Goal: Task Accomplishment & Management: Complete application form

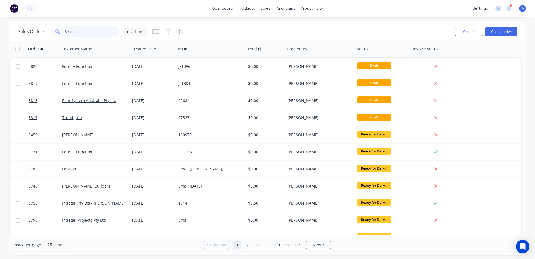
click at [83, 31] on input "text" at bounding box center [92, 31] width 55 height 11
click at [497, 32] on button "Create order" at bounding box center [501, 31] width 32 height 9
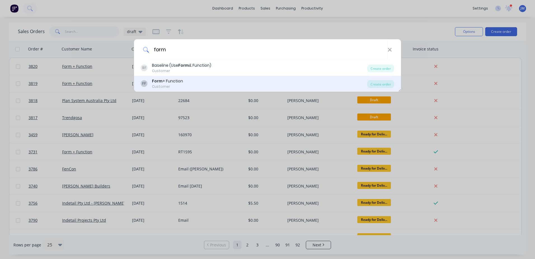
type input "form"
click at [168, 86] on div "Customer" at bounding box center [167, 86] width 31 height 5
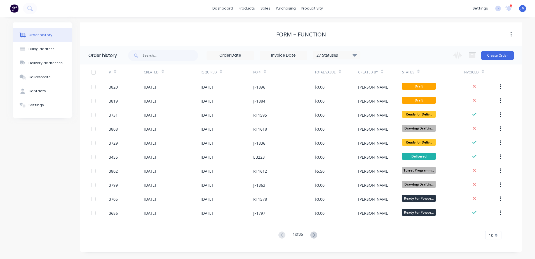
click at [494, 61] on div "Change order status Submitted On Hold Waiting For Approval Waiting On Stock Dra…" at bounding box center [482, 55] width 64 height 18
click at [494, 56] on button "Create Order" at bounding box center [497, 55] width 32 height 9
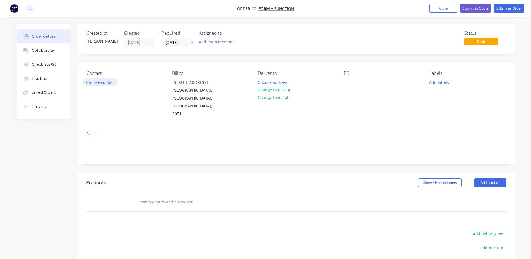
click at [114, 82] on button "Choose contact" at bounding box center [100, 82] width 34 height 8
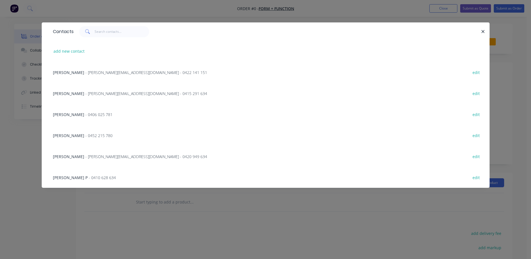
click at [85, 70] on span "- [PERSON_NAME][EMAIL_ADDRESS][DOMAIN_NAME] - 0422 141 151" at bounding box center [146, 72] width 122 height 5
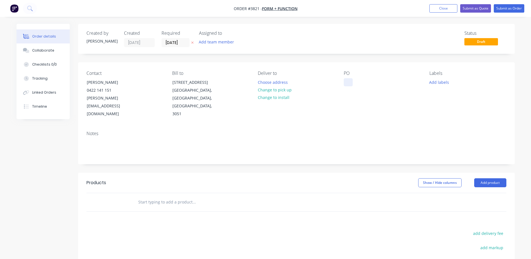
click at [344, 81] on div at bounding box center [348, 82] width 9 height 8
click at [185, 41] on input "[DATE]" at bounding box center [175, 42] width 27 height 8
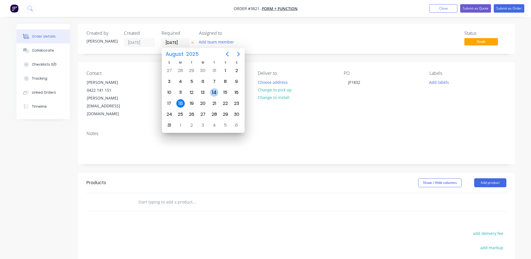
click at [213, 93] on div "14" at bounding box center [214, 92] width 8 height 8
type input "[DATE]"
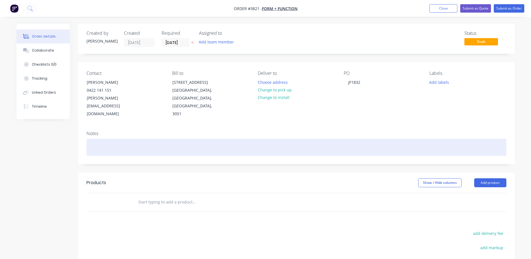
click at [105, 139] on div at bounding box center [296, 147] width 420 height 17
click at [118, 142] on div "Missed Order ASAP" at bounding box center [296, 147] width 420 height 17
click at [118, 141] on div "Missed Order ASAP" at bounding box center [296, 147] width 420 height 17
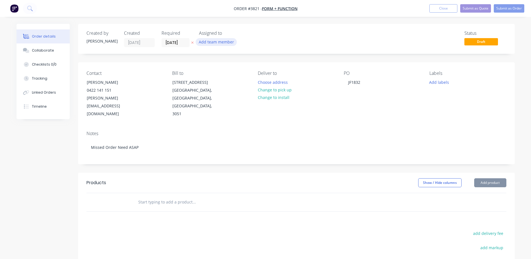
click at [211, 46] on button "Add team member" at bounding box center [216, 42] width 41 height 8
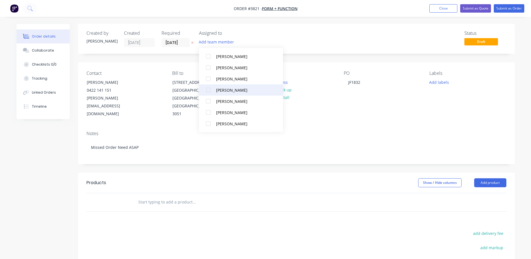
scroll to position [112, 0]
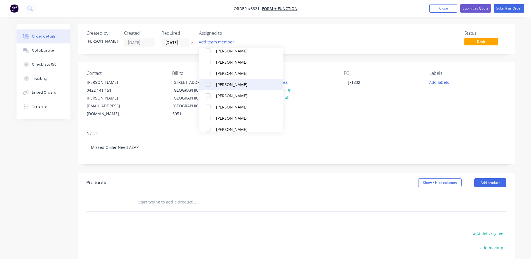
click at [228, 81] on button "[PERSON_NAME]" at bounding box center [241, 84] width 84 height 11
click at [462, 126] on div "Notes Missed Order Need ASAP" at bounding box center [296, 145] width 437 height 38
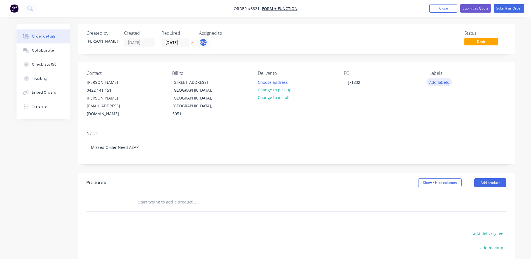
click at [438, 82] on button "Add labels" at bounding box center [439, 82] width 26 height 8
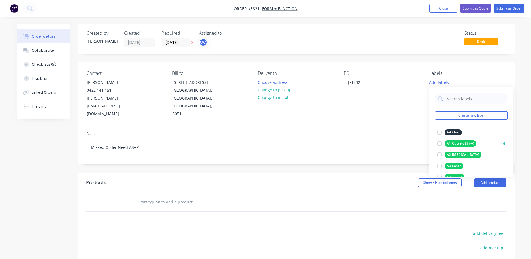
click at [455, 145] on div "A1-Cutting (Saw)" at bounding box center [461, 143] width 32 height 6
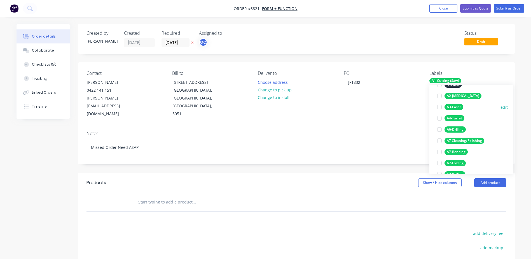
click at [454, 105] on div "A3-Laser" at bounding box center [454, 107] width 19 height 6
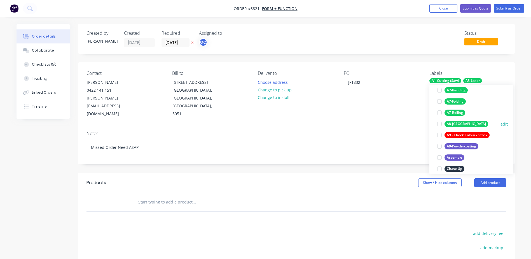
click at [460, 124] on div "A8-[GEOGRAPHIC_DATA]" at bounding box center [467, 124] width 44 height 6
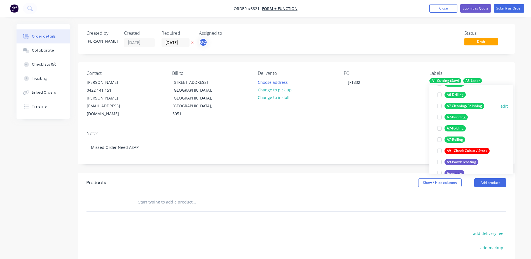
scroll to position [112, 0]
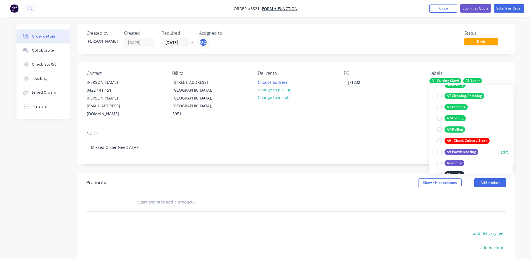
click at [460, 149] on div "A9-Powdercoating" at bounding box center [462, 152] width 34 height 6
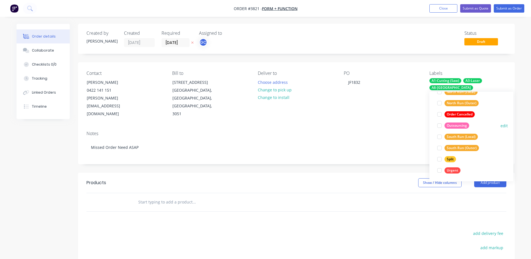
scroll to position [258, 0]
click at [452, 169] on div "Urgent" at bounding box center [453, 170] width 16 height 6
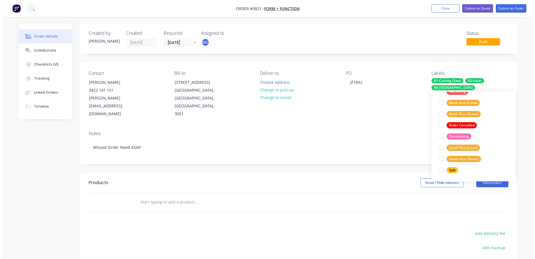
scroll to position [11, 0]
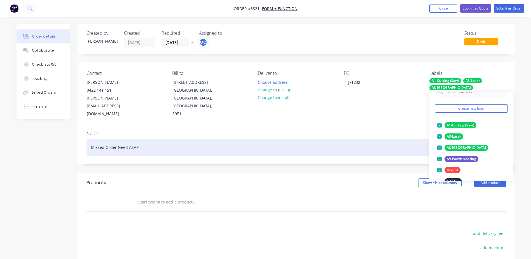
click at [322, 139] on div "Missed Order Need ASAP" at bounding box center [296, 147] width 420 height 17
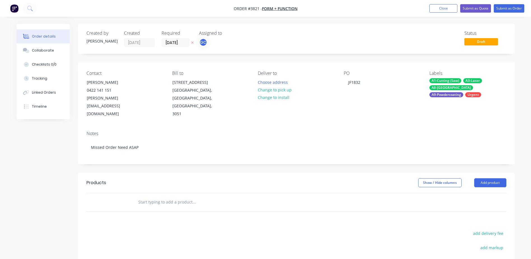
click at [257, 110] on div "Contact [PERSON_NAME] [PHONE_NUMBER] [PERSON_NAME][EMAIL_ADDRESS][DOMAIN_NAME] …" at bounding box center [296, 94] width 437 height 64
click at [47, 50] on div "Collaborate" at bounding box center [43, 50] width 22 height 5
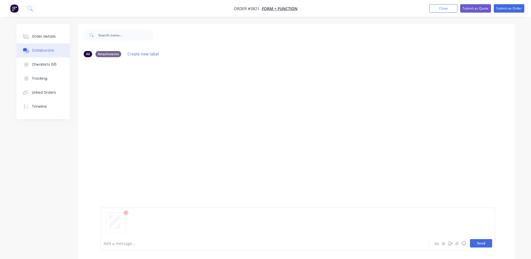
click at [479, 241] on button "Send" at bounding box center [481, 243] width 22 height 8
click at [144, 101] on div "Labels Download Delete" at bounding box center [174, 104] width 63 height 8
click at [144, 102] on button "button" at bounding box center [145, 104] width 2 height 8
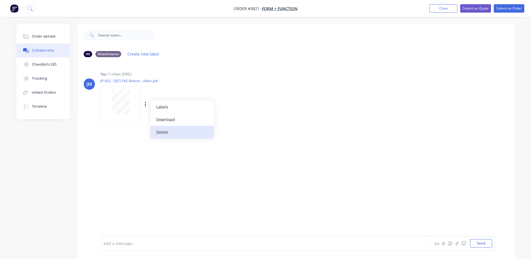
click at [161, 134] on button "Delete" at bounding box center [182, 132] width 63 height 13
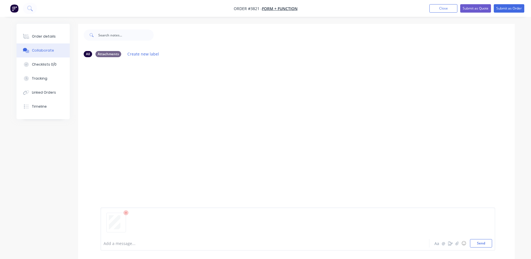
click at [491, 248] on div "Add a message... Aa @ ☺ Send" at bounding box center [297, 228] width 395 height 43
click at [488, 245] on button "Send" at bounding box center [481, 243] width 22 height 8
click at [438, 6] on button "Close" at bounding box center [443, 8] width 28 height 8
